Goal: Communication & Community: Participate in discussion

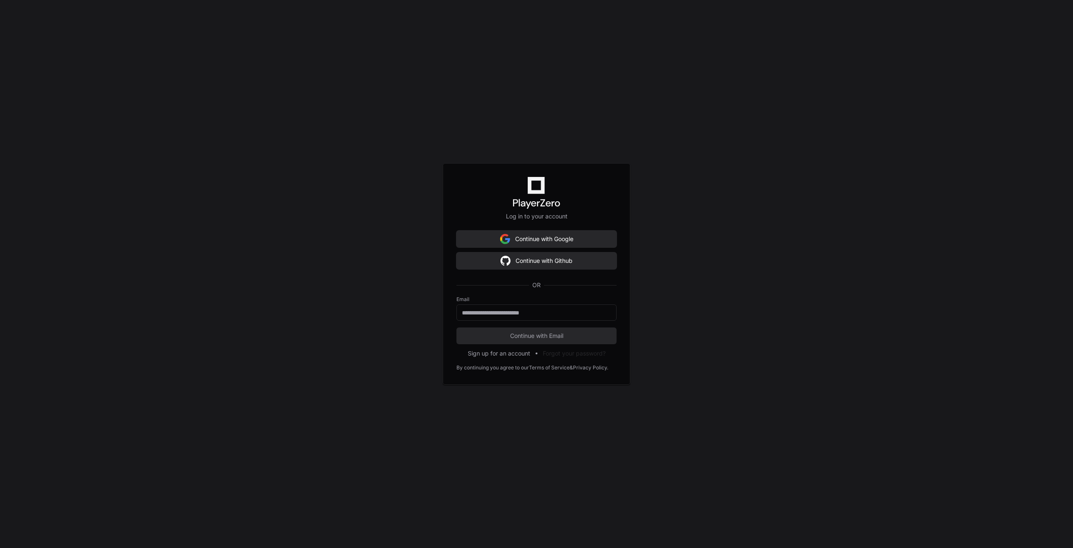
click at [554, 242] on button "Continue with Google" at bounding box center [537, 239] width 160 height 17
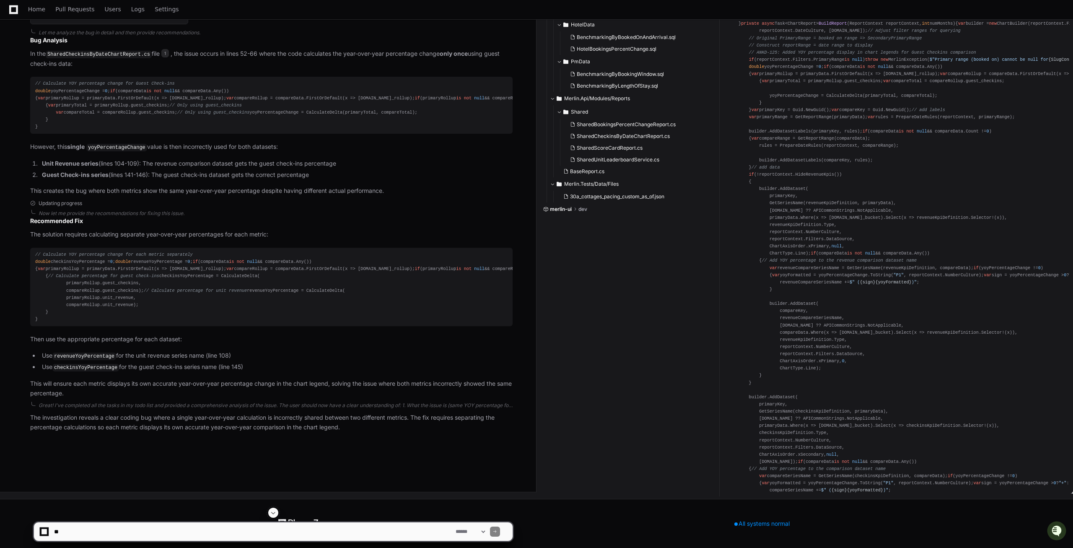
scroll to position [777, 0]
click at [93, 527] on textarea at bounding box center [253, 531] width 402 height 18
click at [103, 535] on textarea at bounding box center [253, 531] width 402 height 18
click at [91, 530] on textarea at bounding box center [253, 531] width 402 height 18
click at [95, 520] on app-app-chat-input "**********" at bounding box center [274, 525] width 480 height 34
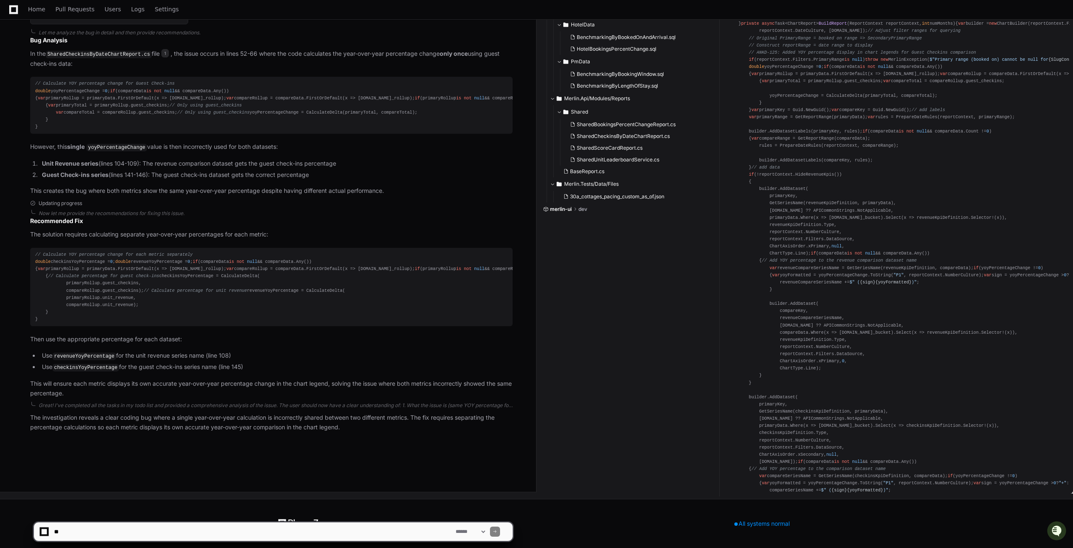
click at [89, 529] on textarea at bounding box center [253, 531] width 402 height 18
click at [89, 530] on textarea at bounding box center [253, 531] width 402 height 18
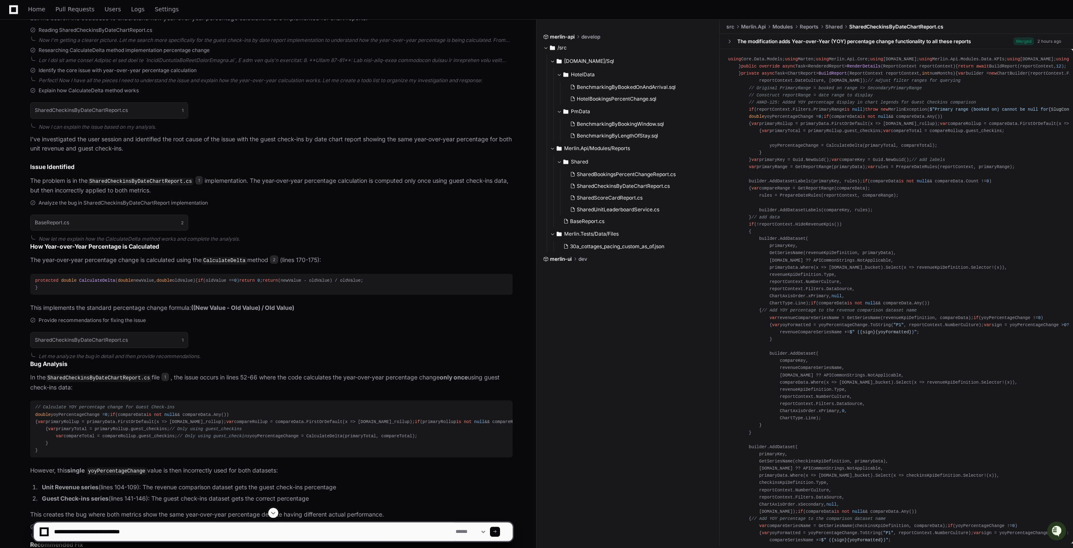
scroll to position [307, 0]
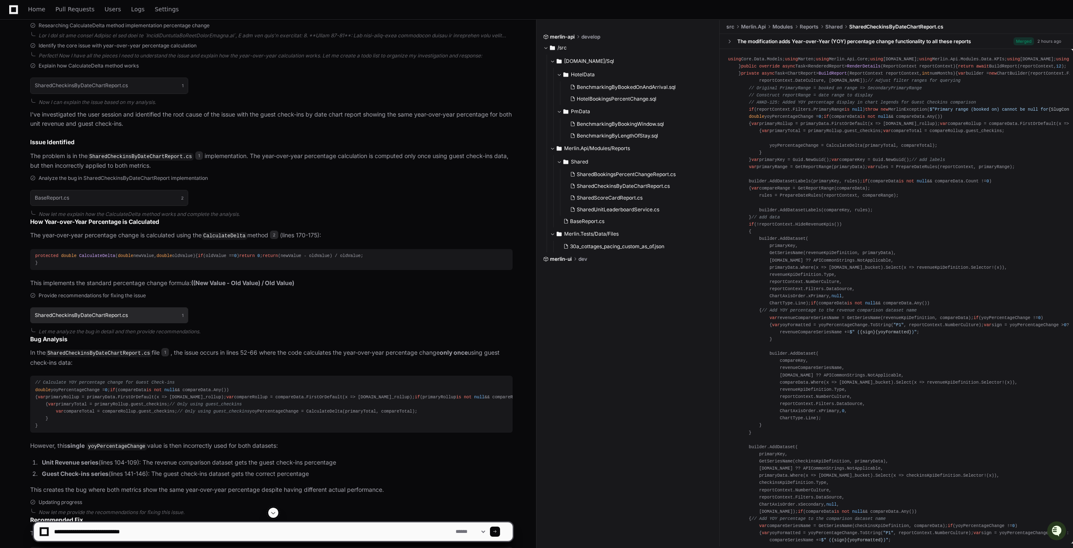
click at [99, 318] on h1 "SharedCheckinsByDateChartReport.cs" at bounding box center [81, 315] width 93 height 5
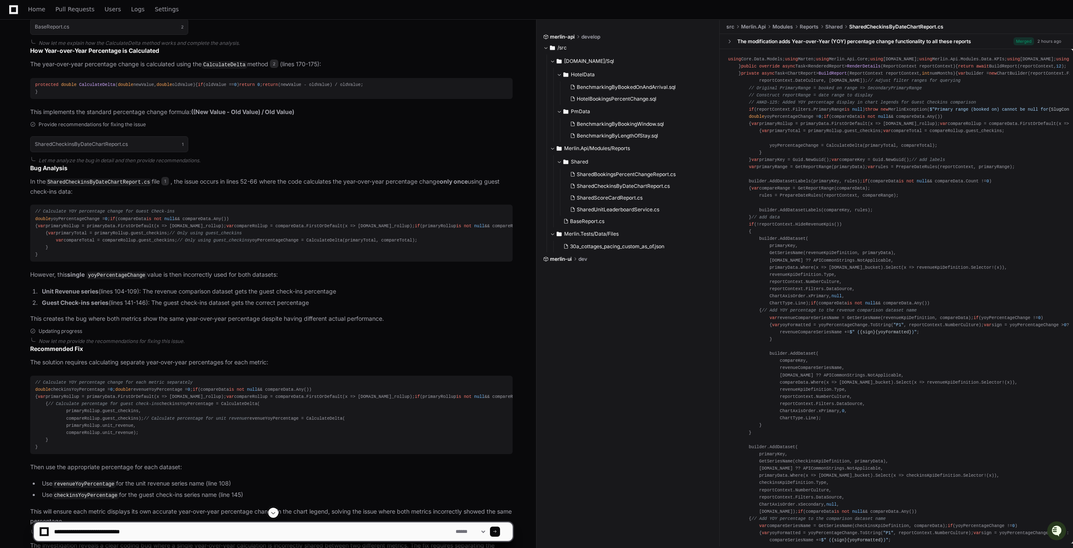
drag, startPoint x: 85, startPoint y: 169, endPoint x: 189, endPoint y: 543, distance: 387.7
click at [189, 543] on app-player-page "Guest Check-Ins Chart Investigation Created by @ [PERSON_NAME].[PERSON_NAME] 8 …" at bounding box center [536, 96] width 1073 height 1061
click at [179, 533] on textarea at bounding box center [253, 531] width 402 height 18
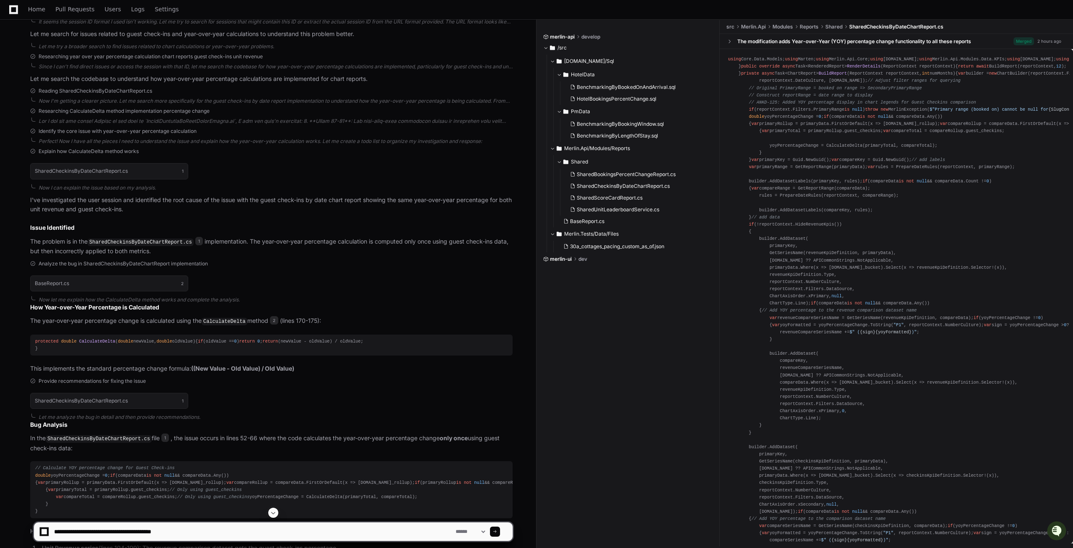
scroll to position [0, 0]
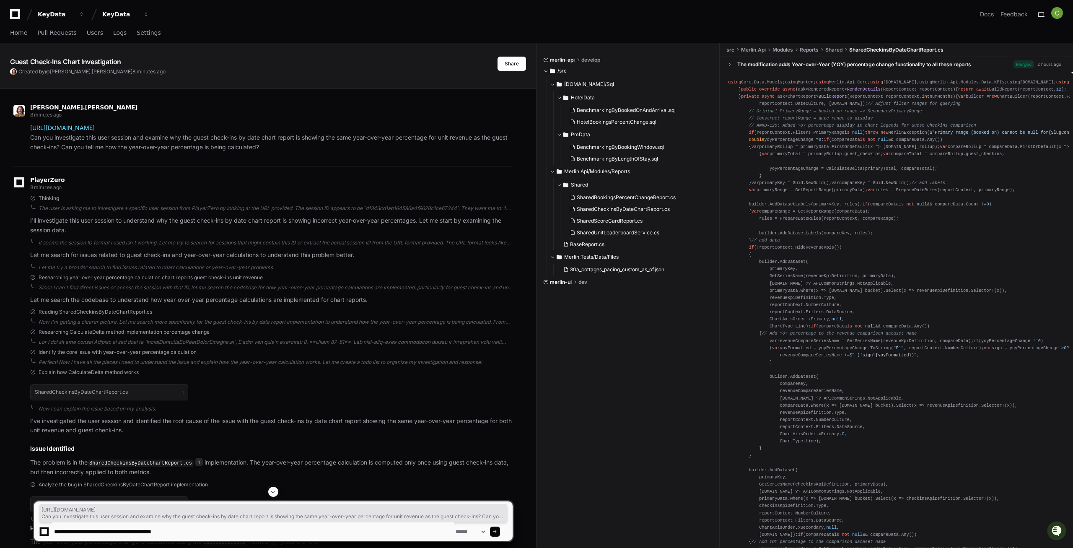
drag, startPoint x: 271, startPoint y: 150, endPoint x: 15, endPoint y: 131, distance: 257.3
click at [15, 131] on div "[URL][DOMAIN_NAME] Can you investigate this user session and examine why the gu…" at bounding box center [262, 137] width 499 height 29
click at [233, 165] on div "[PERSON_NAME].[PERSON_NAME] 8 minutes ago [URL][DOMAIN_NAME] Can you investigat…" at bounding box center [262, 130] width 499 height 72
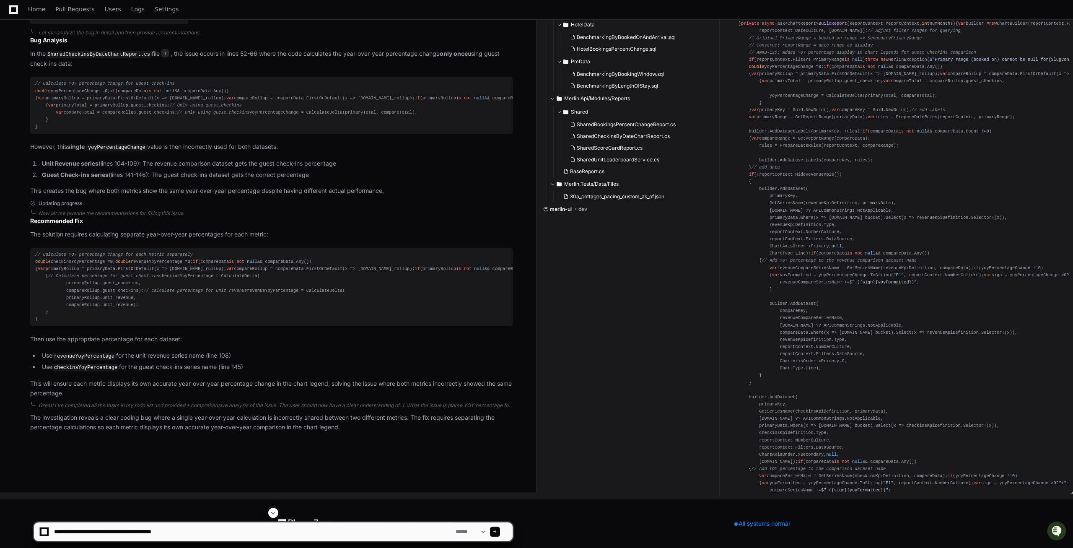
scroll to position [727, 0]
click at [215, 536] on textarea at bounding box center [253, 531] width 402 height 18
type textarea "**********"
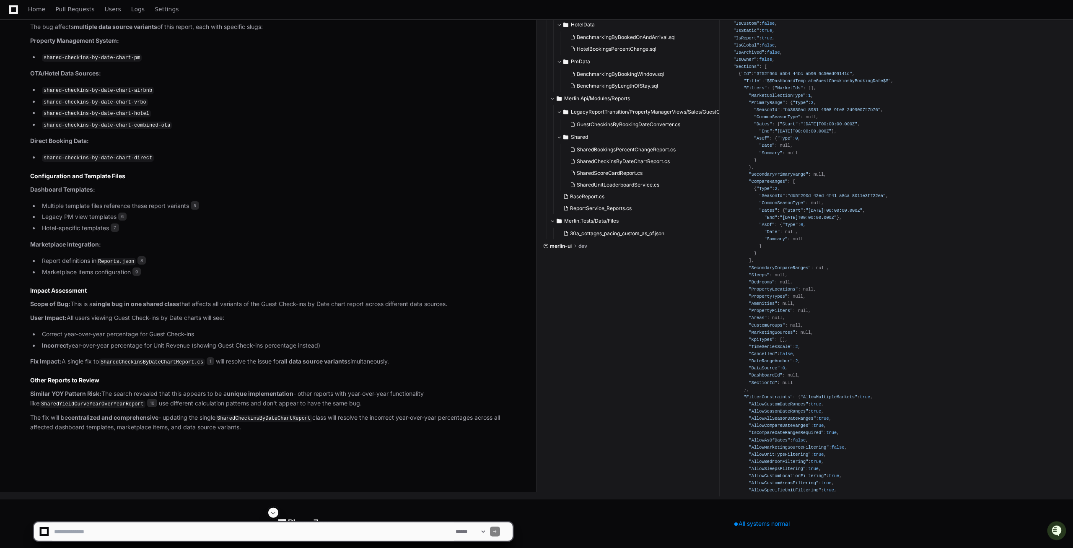
scroll to position [1527, 0]
click at [74, 62] on code "shared-checkins-by-date-chart-pm" at bounding box center [92, 59] width 100 height 8
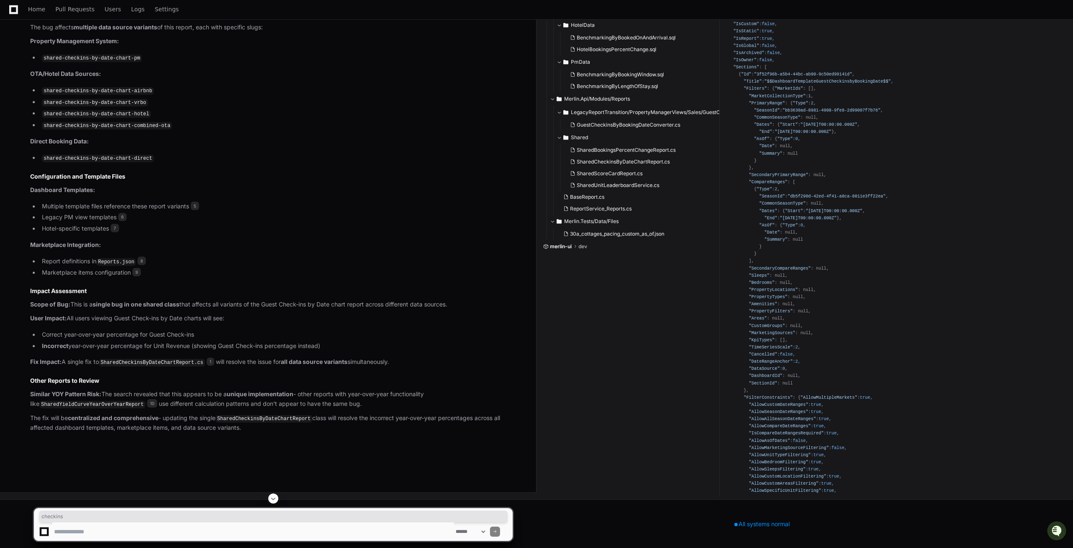
click at [74, 62] on code "shared-checkins-by-date-chart-pm" at bounding box center [92, 59] width 100 height 8
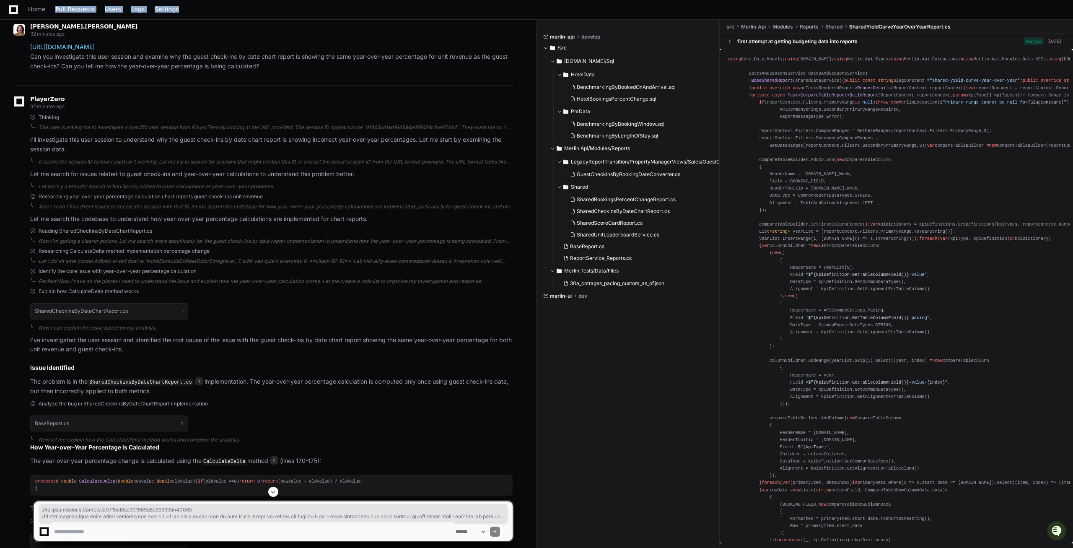
scroll to position [0, 0]
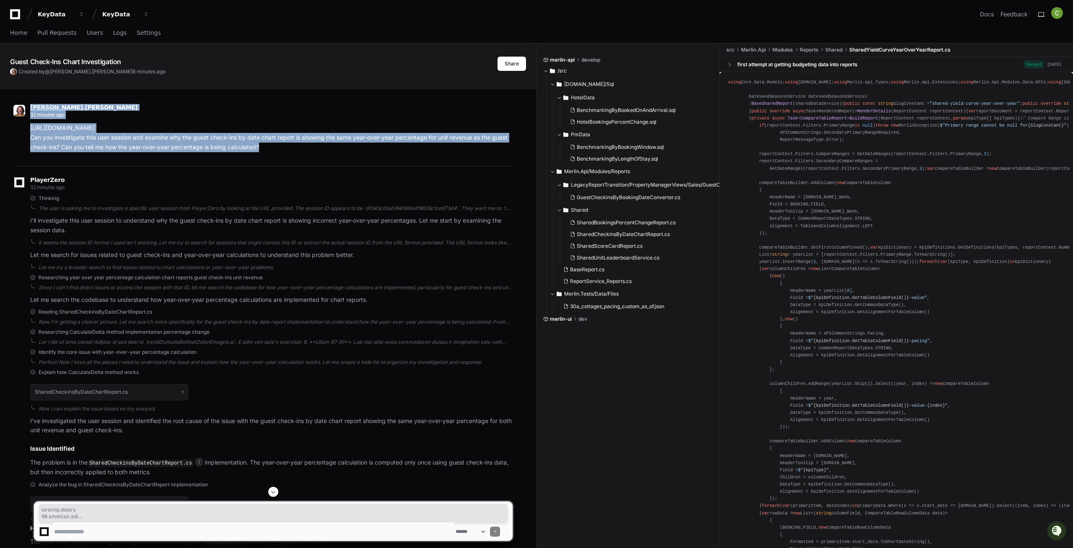
drag, startPoint x: 247, startPoint y: 472, endPoint x: 31, endPoint y: 104, distance: 426.5
copy div "[PERSON_NAME].[PERSON_NAME] 32 minutes ago [URL][DOMAIN_NAME] Can you investiga…"
